Goal: Navigation & Orientation: Find specific page/section

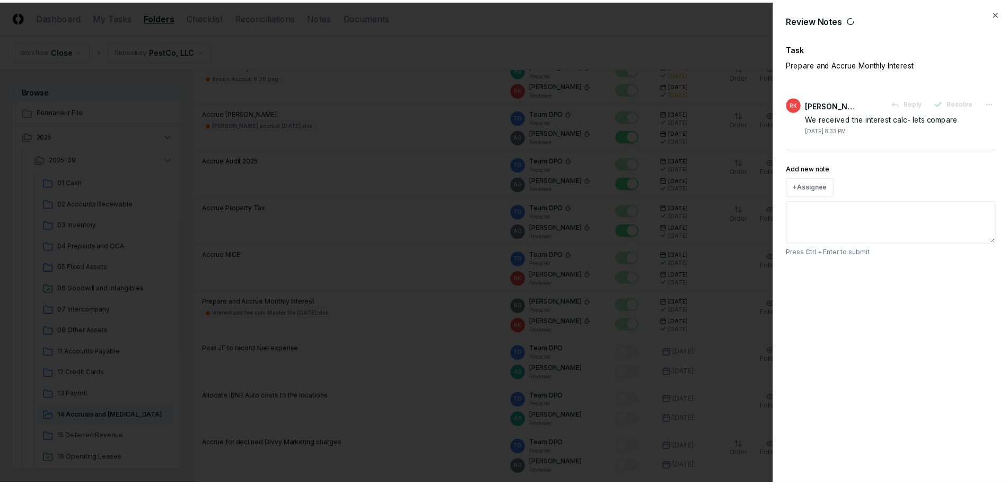
scroll to position [332, 0]
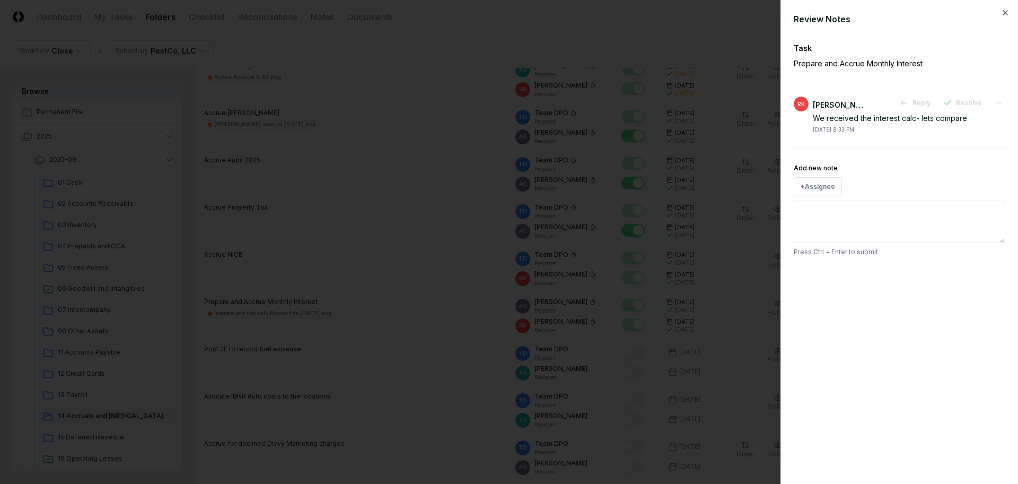
click at [411, 109] on div at bounding box center [509, 242] width 1018 height 484
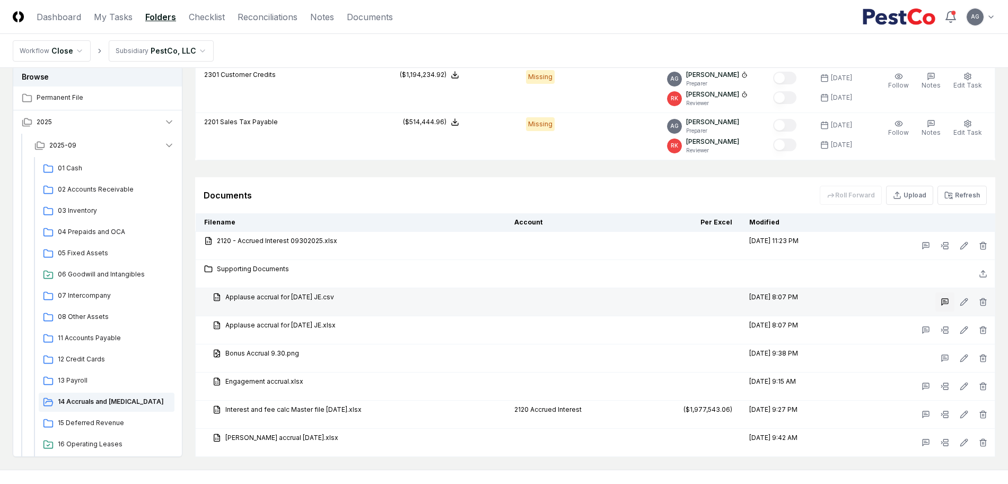
scroll to position [1459, 0]
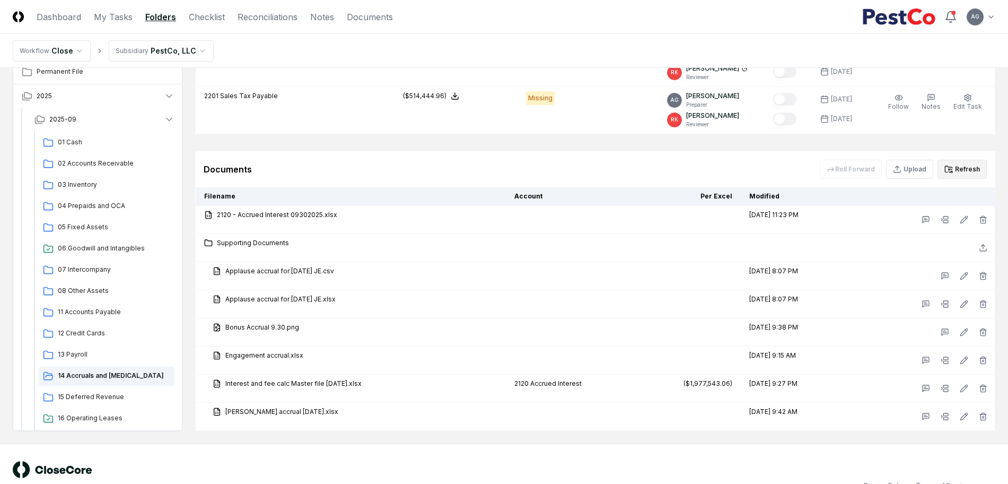
click at [971, 164] on button "Refresh" at bounding box center [962, 169] width 49 height 19
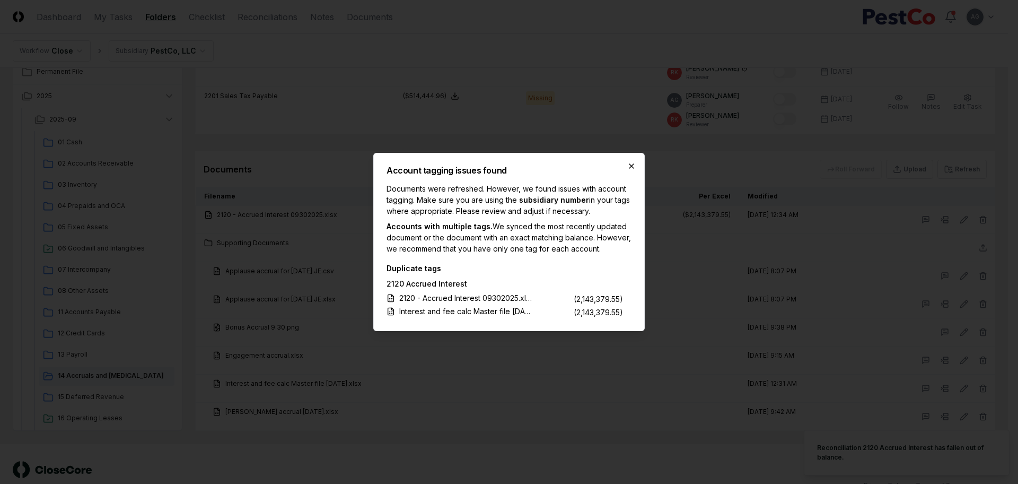
click at [631, 164] on icon "button" at bounding box center [632, 166] width 4 height 4
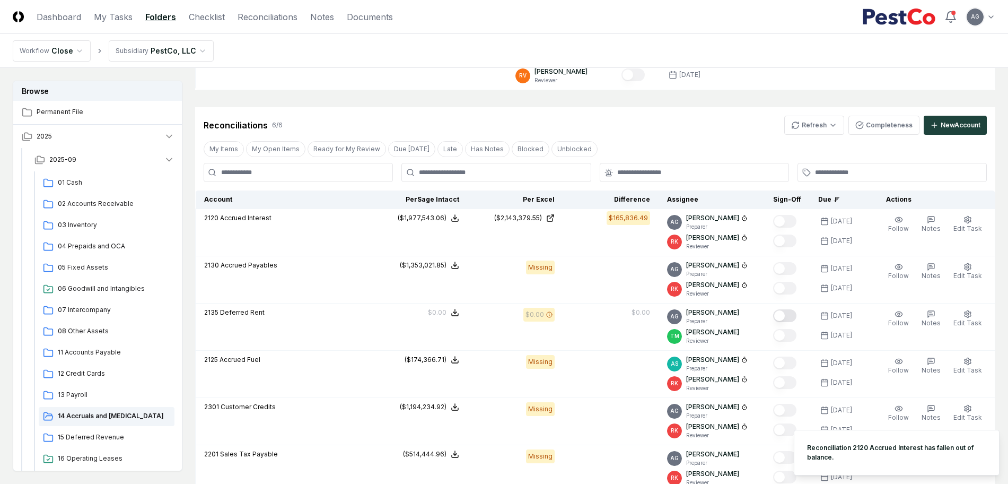
scroll to position [1061, 0]
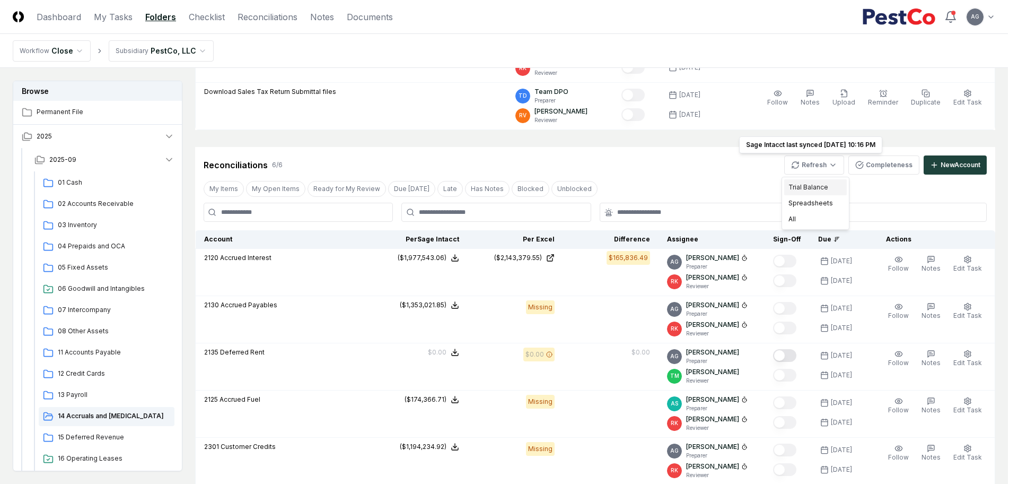
click at [806, 184] on div "Trial Balance" at bounding box center [815, 187] width 63 height 16
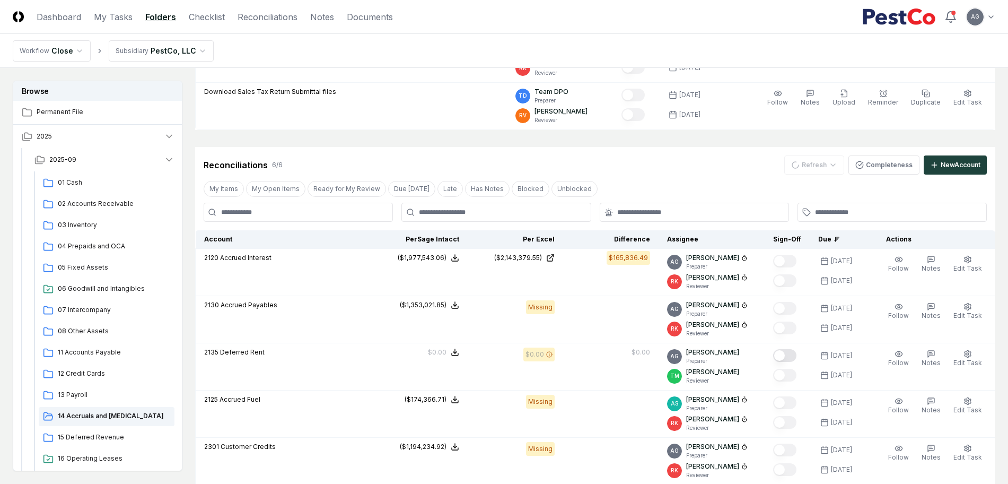
click at [694, 169] on div "Reconciliations 6 / 6 Refresh Completeness New Account" at bounding box center [595, 164] width 783 height 19
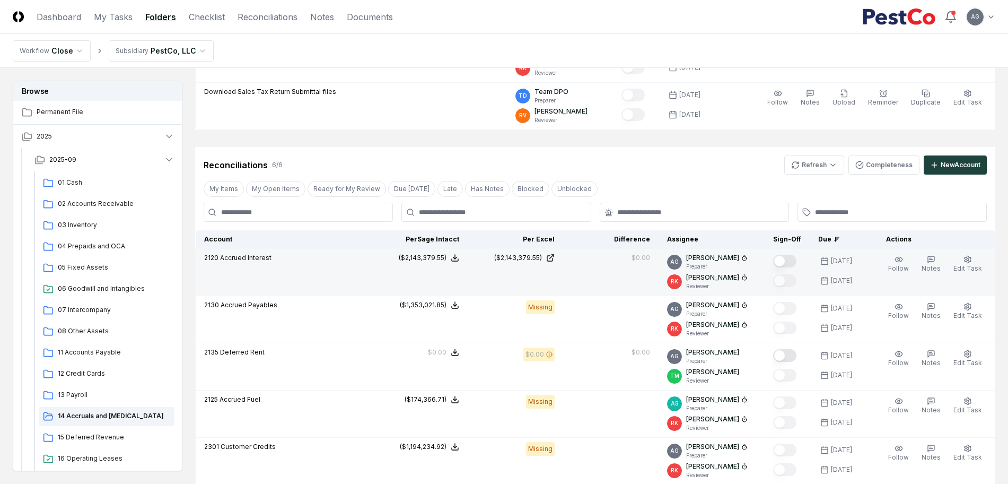
click at [795, 260] on button "Mark complete" at bounding box center [784, 261] width 23 height 13
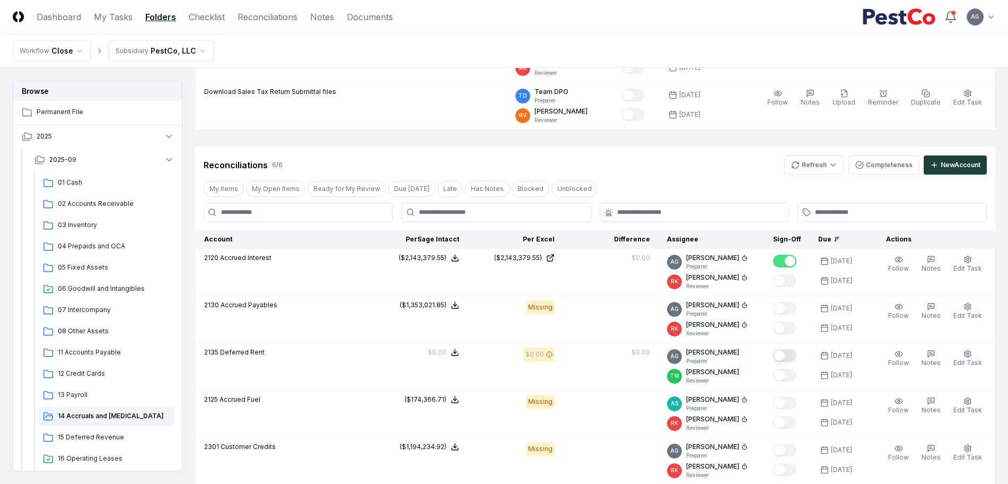
click at [693, 173] on div "Reconciliations 6 / 6 Refresh Completeness New Account" at bounding box center [595, 164] width 783 height 19
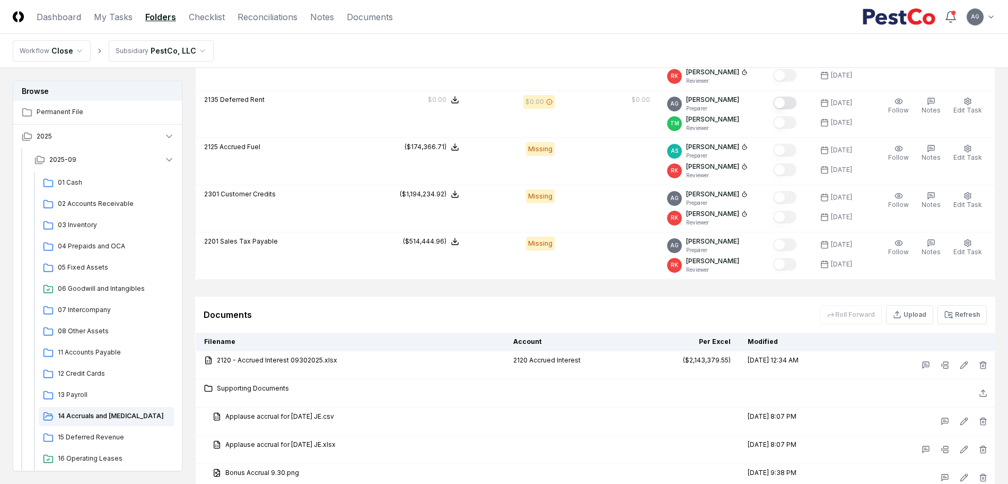
scroll to position [1459, 0]
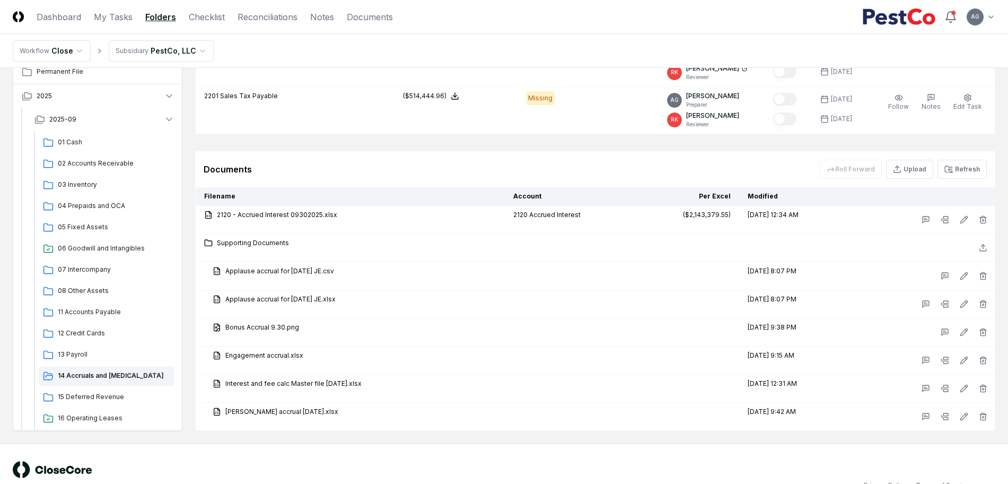
click at [612, 459] on div "© 2025 CloseCore. All rights reserved. Privacy Policy Terms of Service" at bounding box center [504, 475] width 1008 height 64
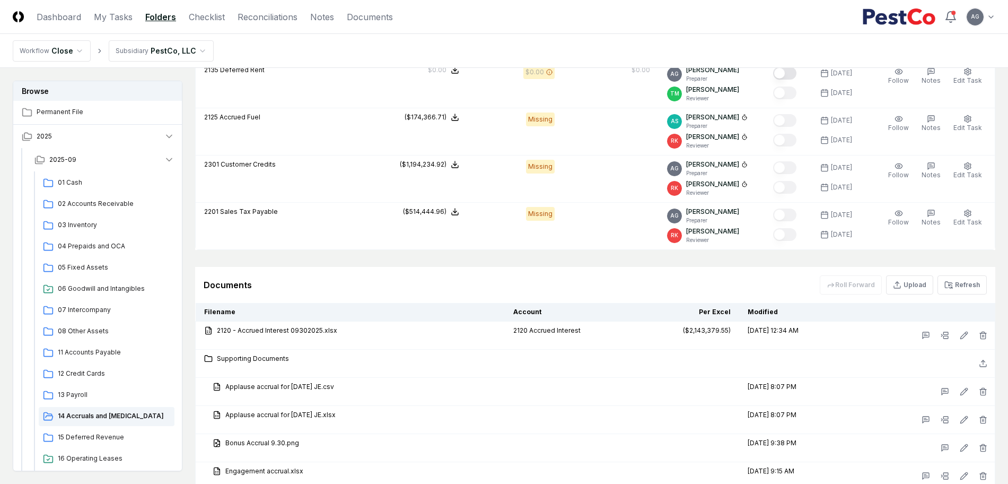
scroll to position [1326, 0]
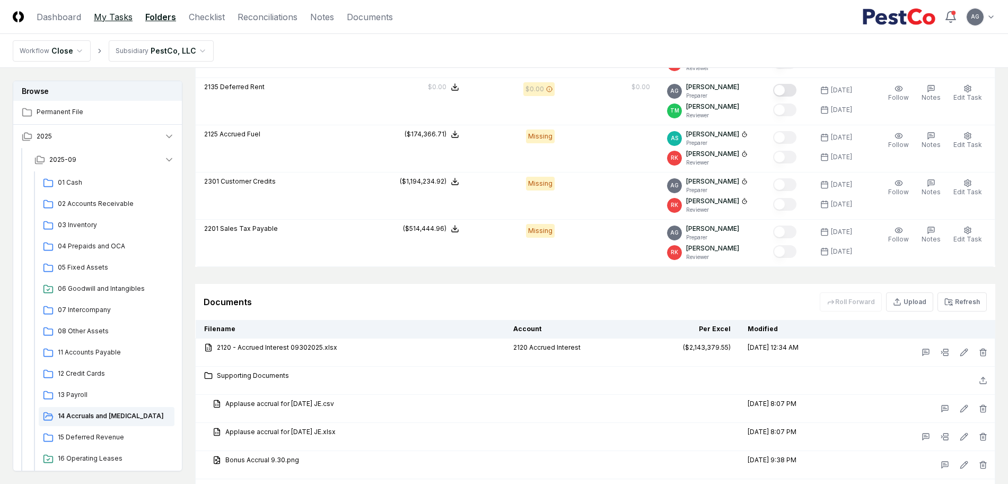
click at [114, 13] on link "My Tasks" at bounding box center [113, 17] width 39 height 13
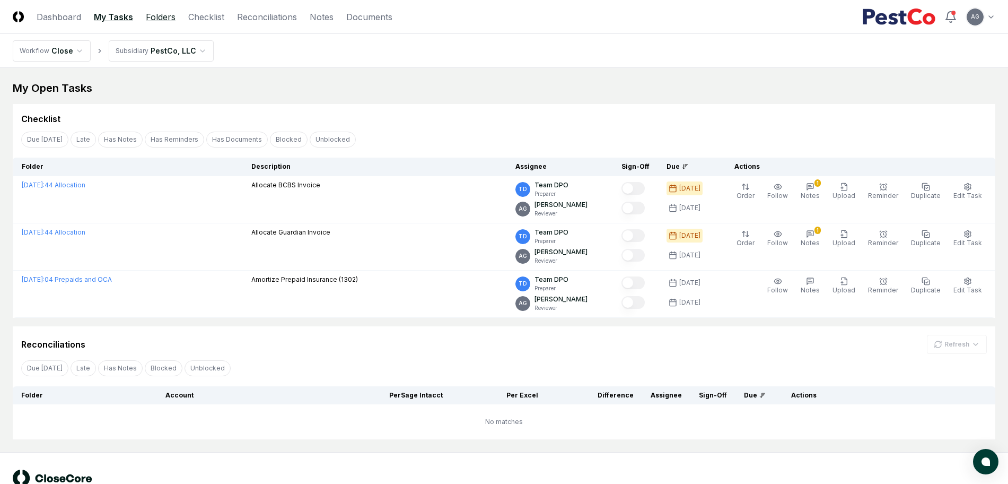
click at [157, 15] on link "Folders" at bounding box center [161, 17] width 30 height 13
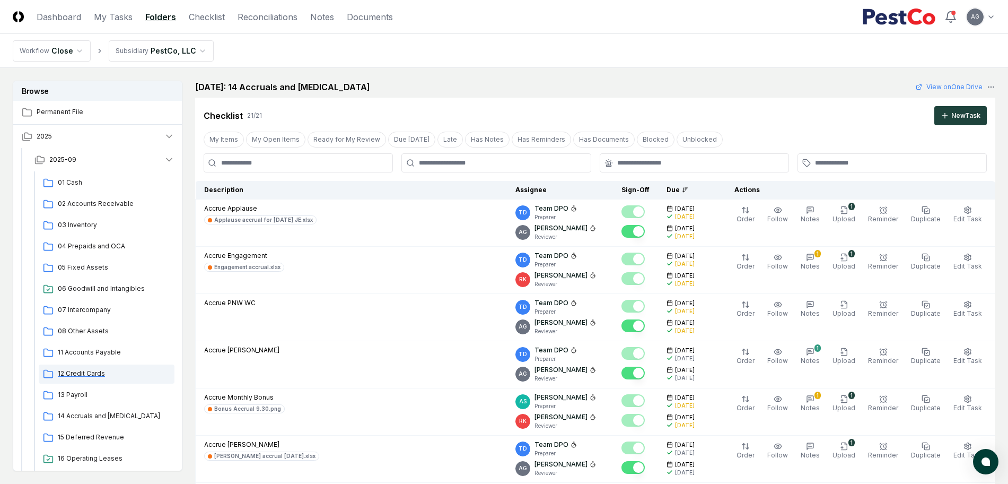
scroll to position [133, 0]
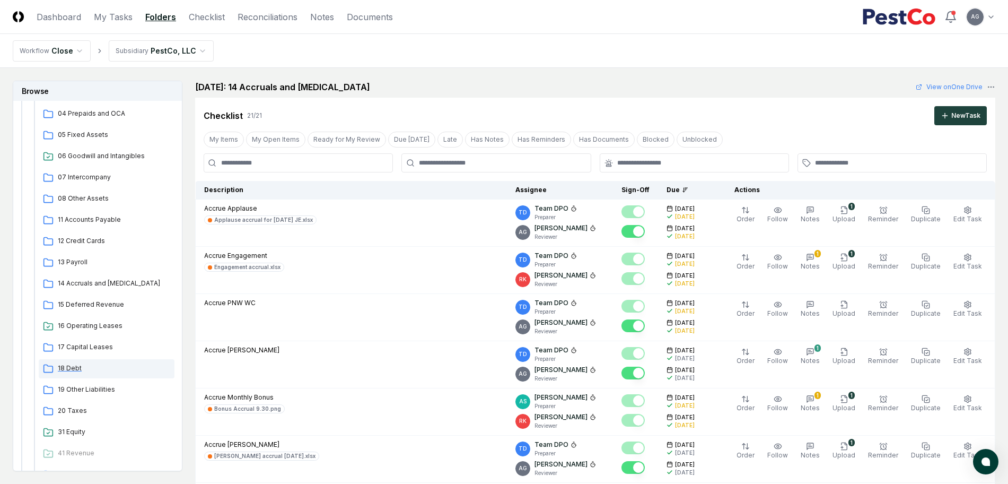
click at [74, 367] on span "18 Debt" at bounding box center [114, 368] width 112 height 10
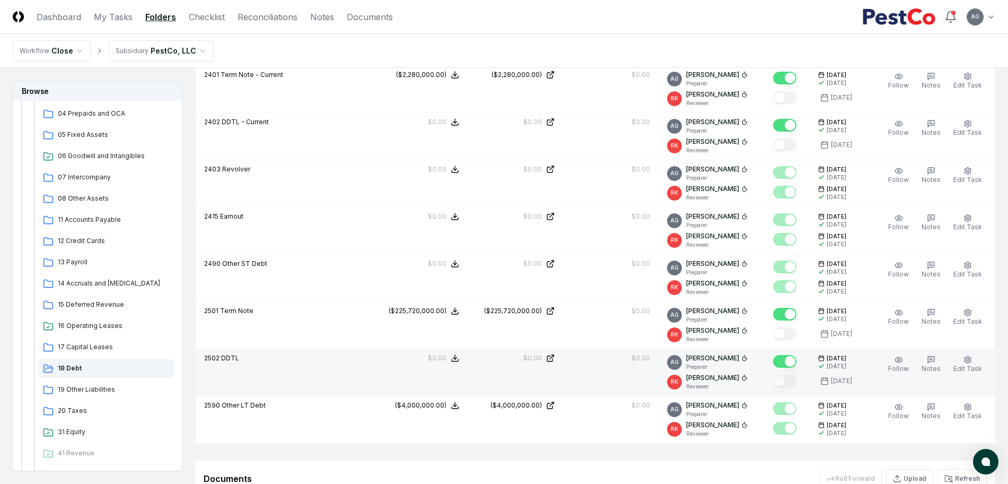
scroll to position [464, 0]
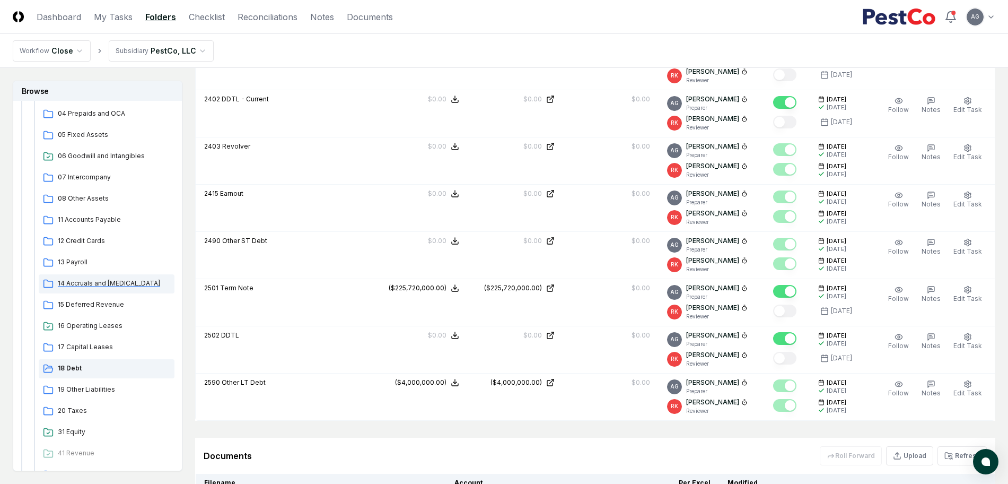
click at [114, 282] on span "14 Accruals and [MEDICAL_DATA]" at bounding box center [114, 283] width 112 height 10
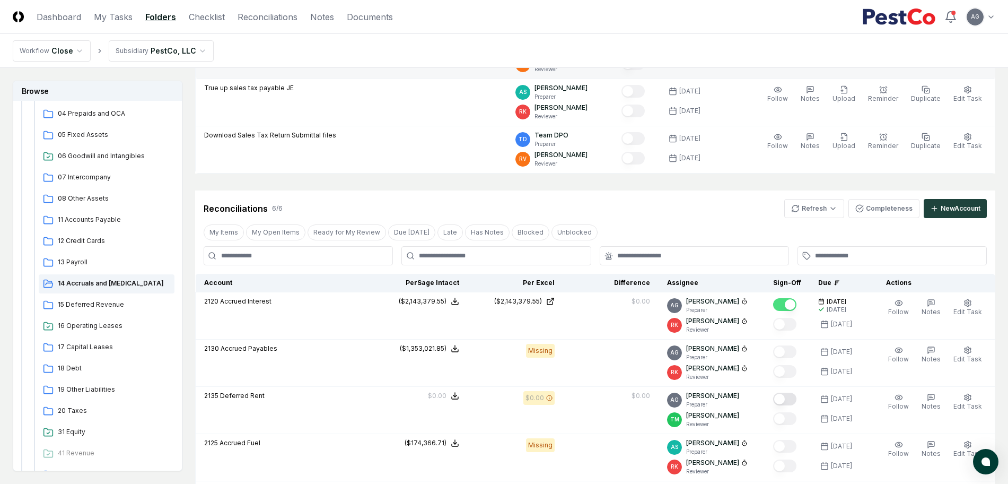
scroll to position [995, 0]
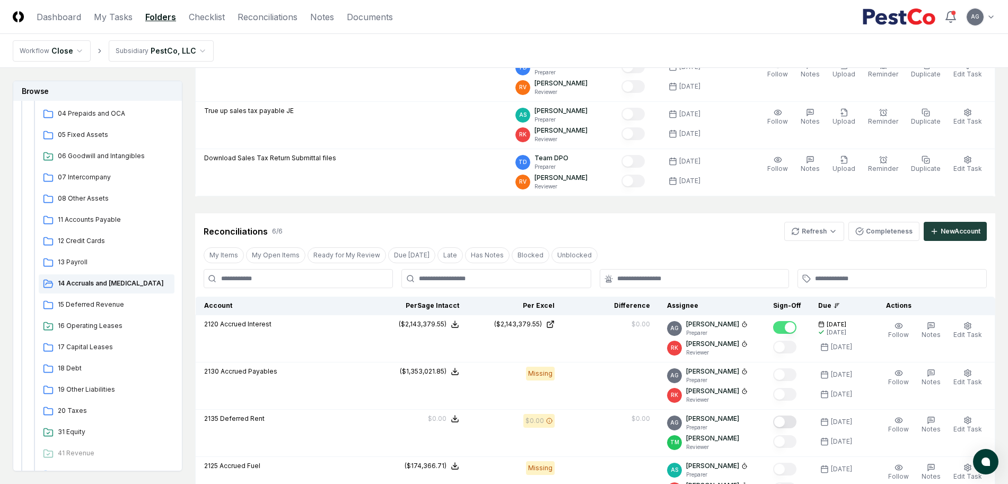
click at [739, 239] on div "Reconciliations 6 / 6 Refresh Completeness New Account" at bounding box center [595, 231] width 783 height 19
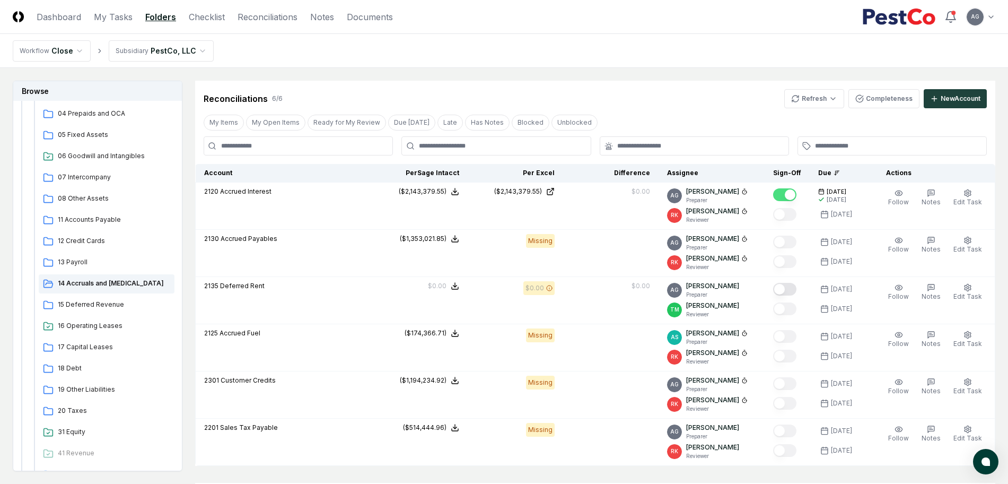
scroll to position [1061, 0]
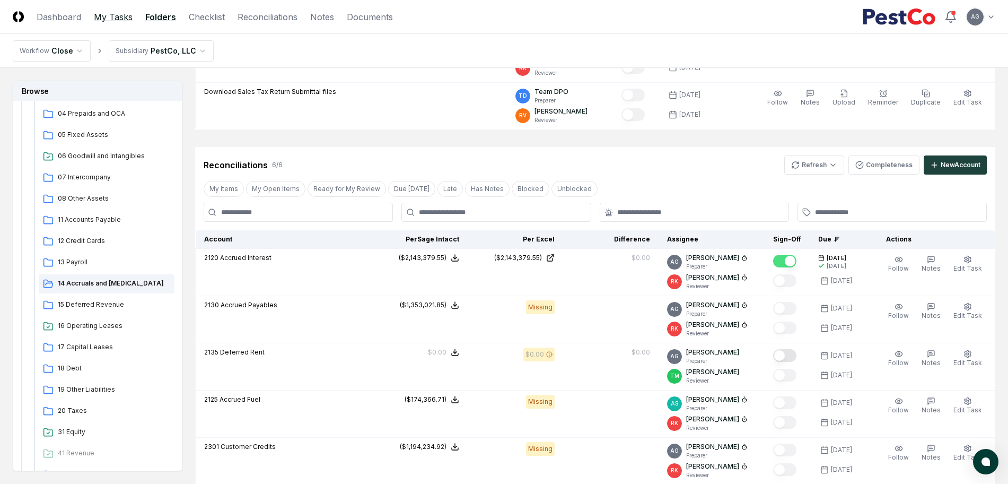
click at [114, 19] on link "My Tasks" at bounding box center [113, 17] width 39 height 13
